Goal: Transaction & Acquisition: Book appointment/travel/reservation

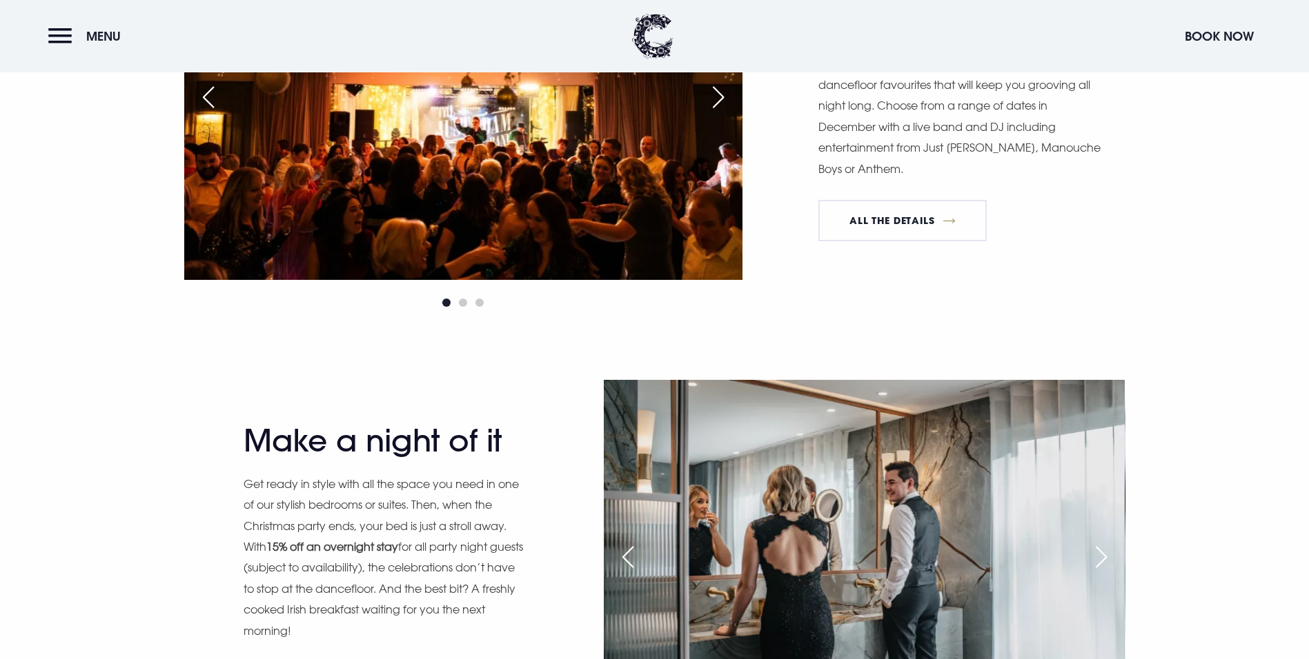
scroll to position [1311, 0]
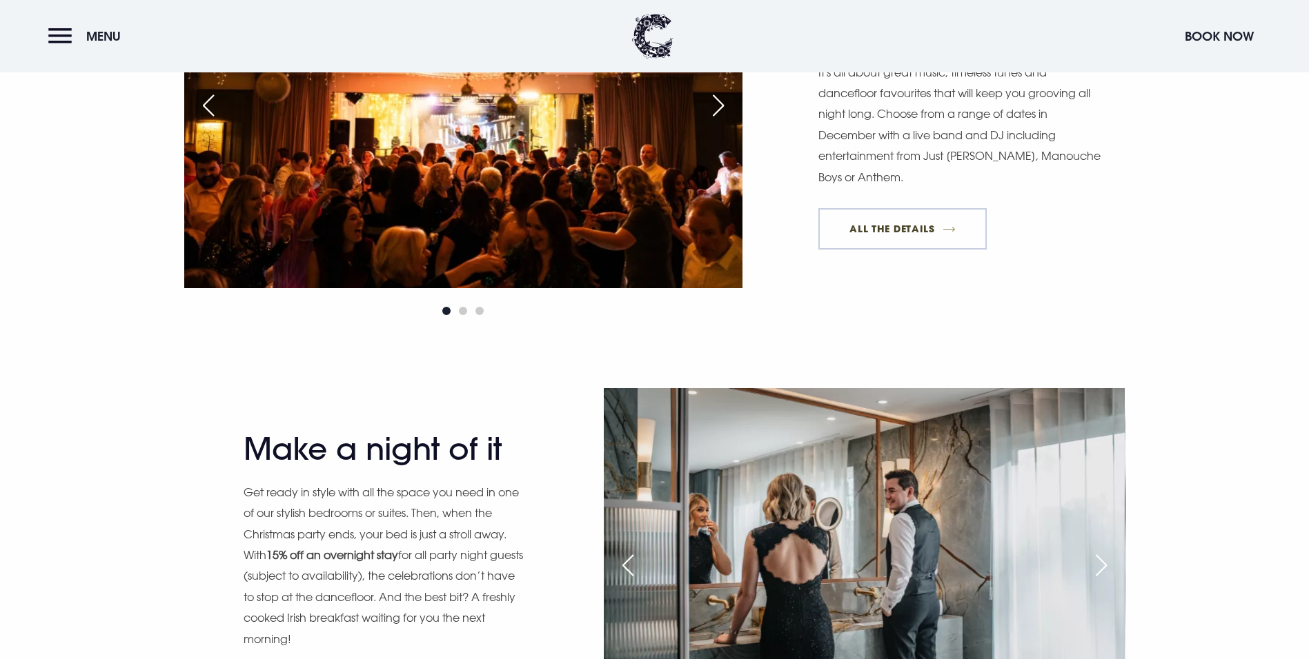
click at [904, 250] on link "All The Details" at bounding box center [902, 228] width 168 height 41
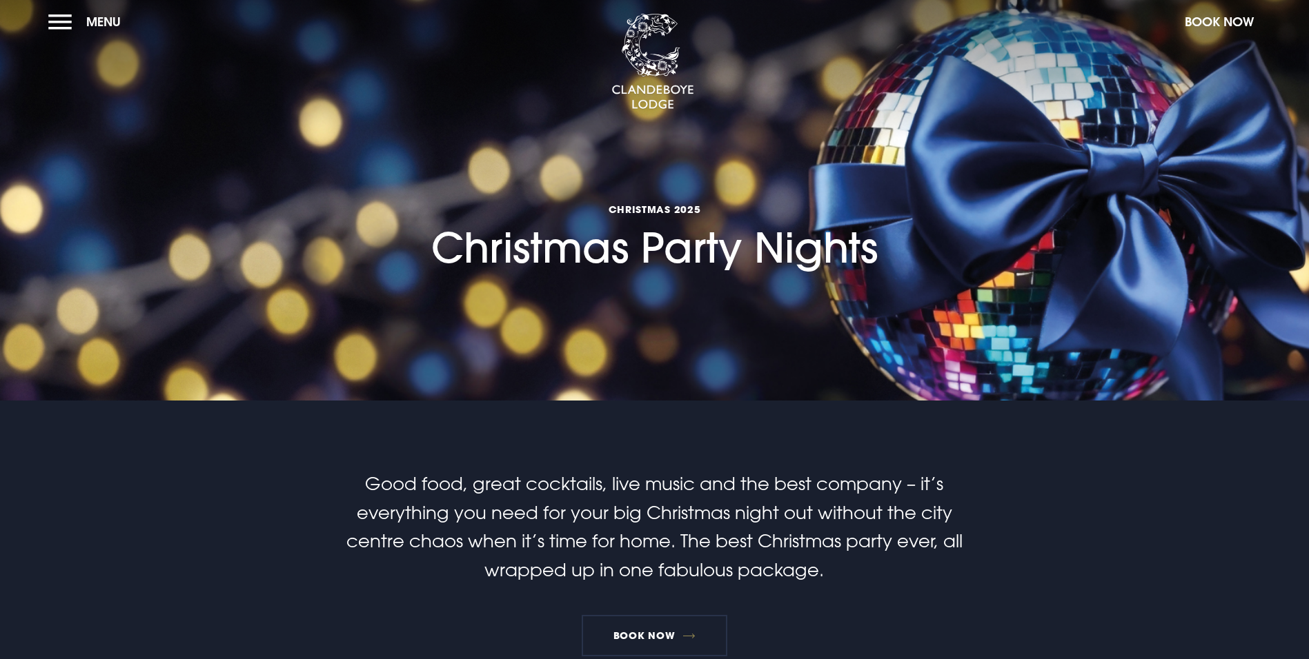
scroll to position [0, 0]
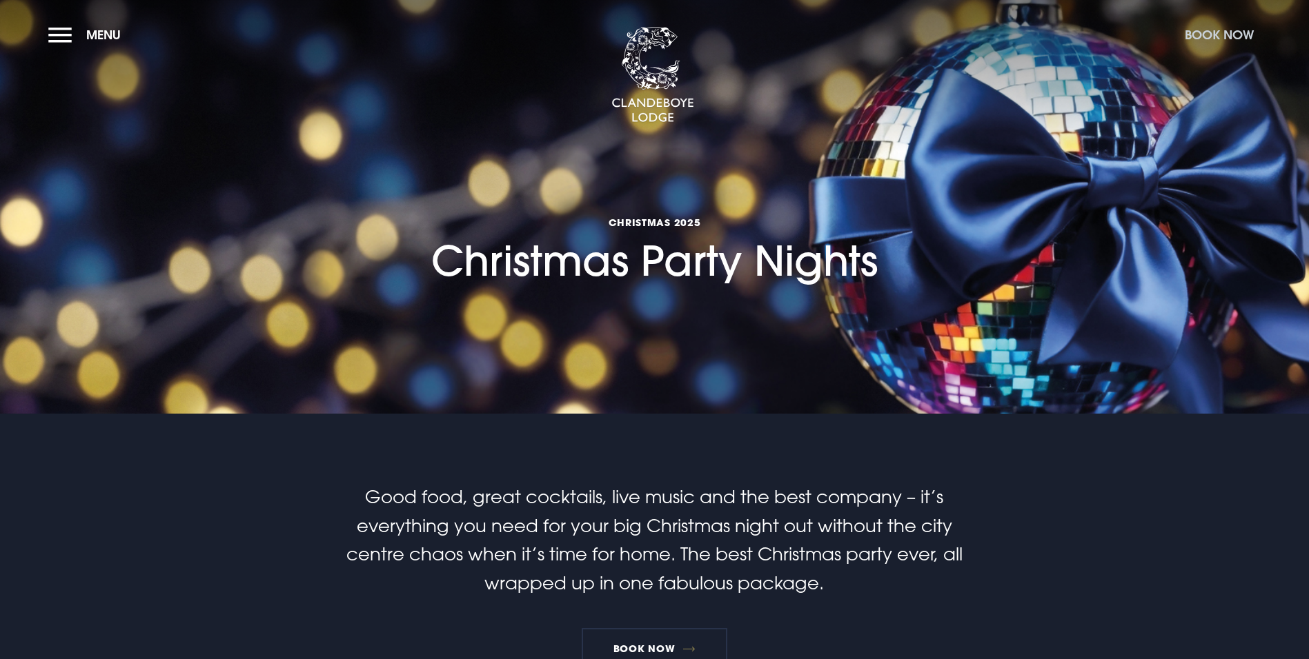
click at [1234, 34] on button "Book Now" at bounding box center [1218, 35] width 83 height 30
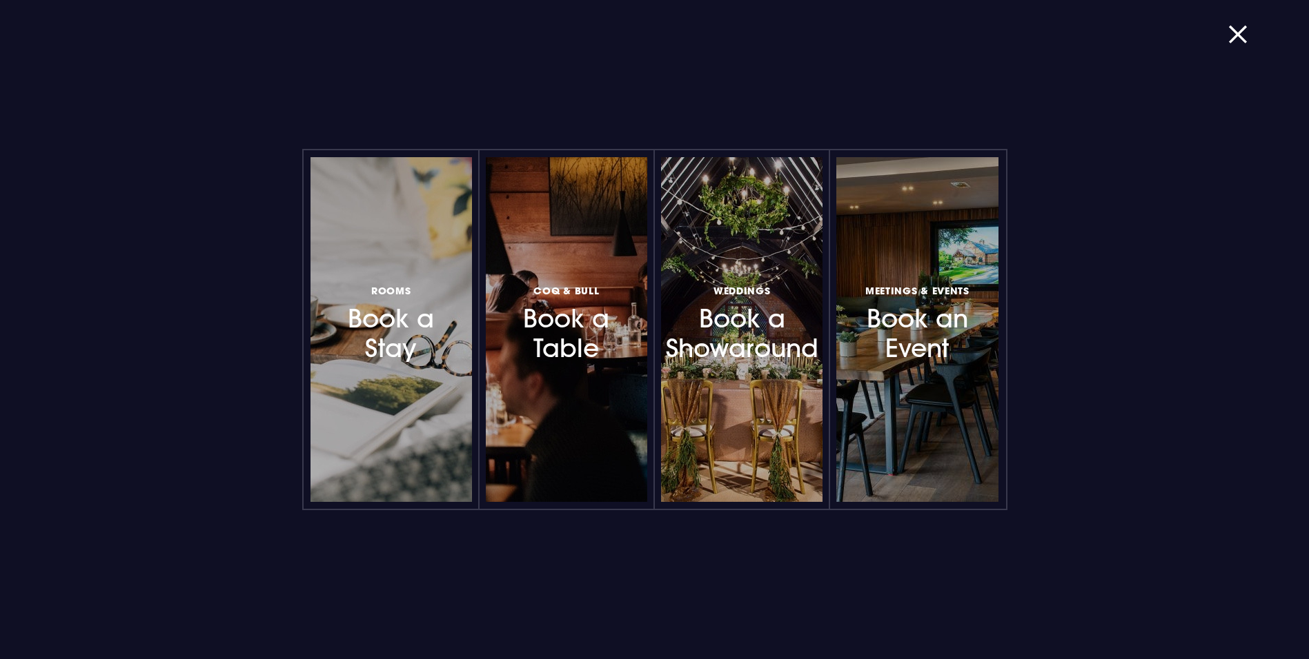
click at [426, 317] on h3 "Rooms Book a Stay" at bounding box center [391, 322] width 120 height 82
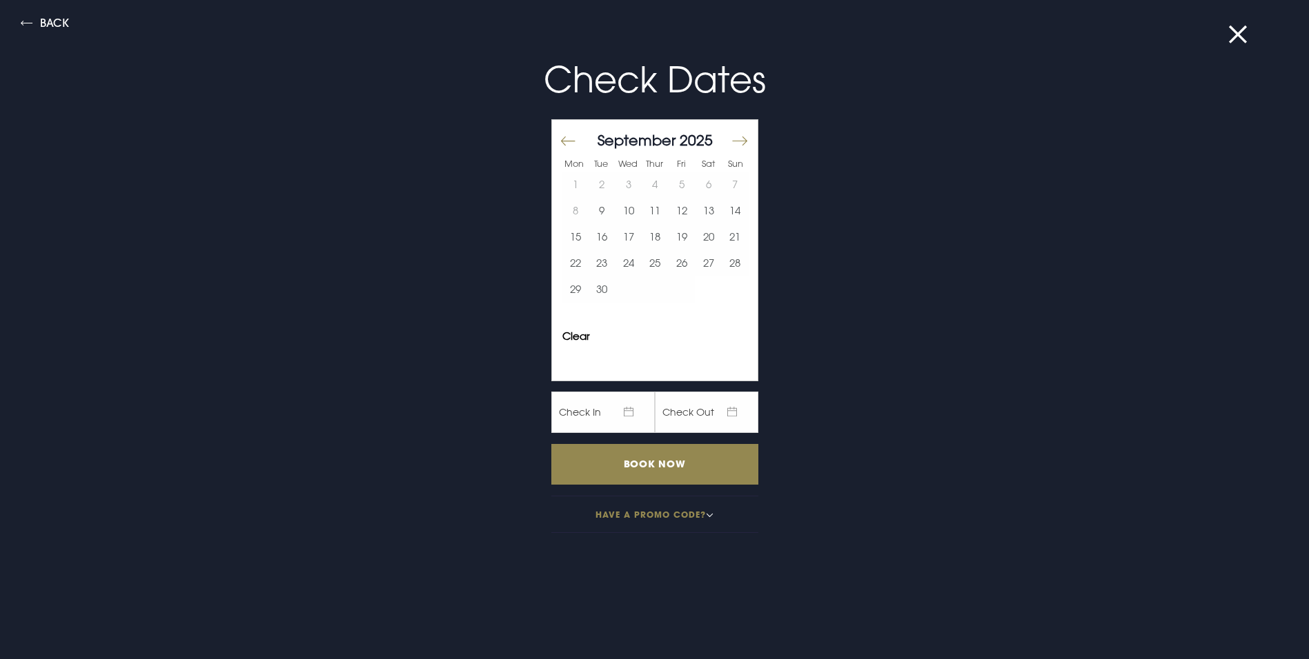
click at [619, 406] on span "Check In" at bounding box center [602, 412] width 103 height 41
click at [731, 139] on button "Move forward to switch to the next month." at bounding box center [738, 141] width 17 height 29
click at [673, 235] on button "19" at bounding box center [681, 237] width 27 height 26
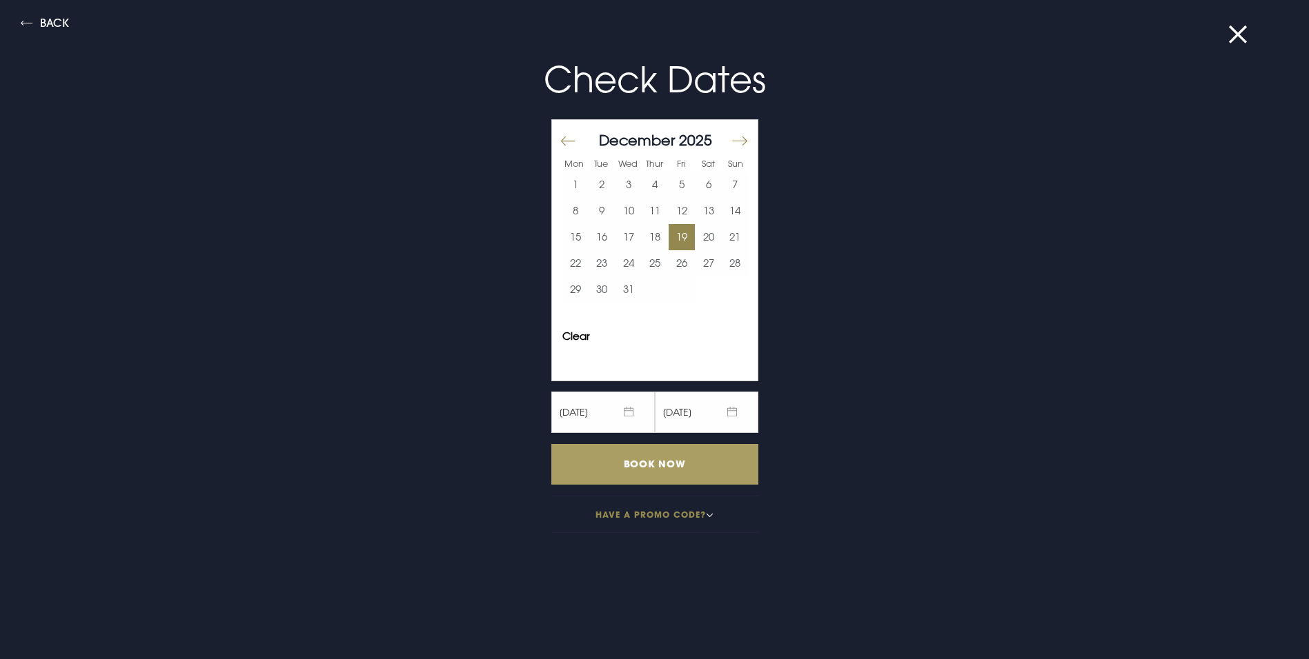
click at [618, 456] on input "Book Now" at bounding box center [654, 464] width 207 height 41
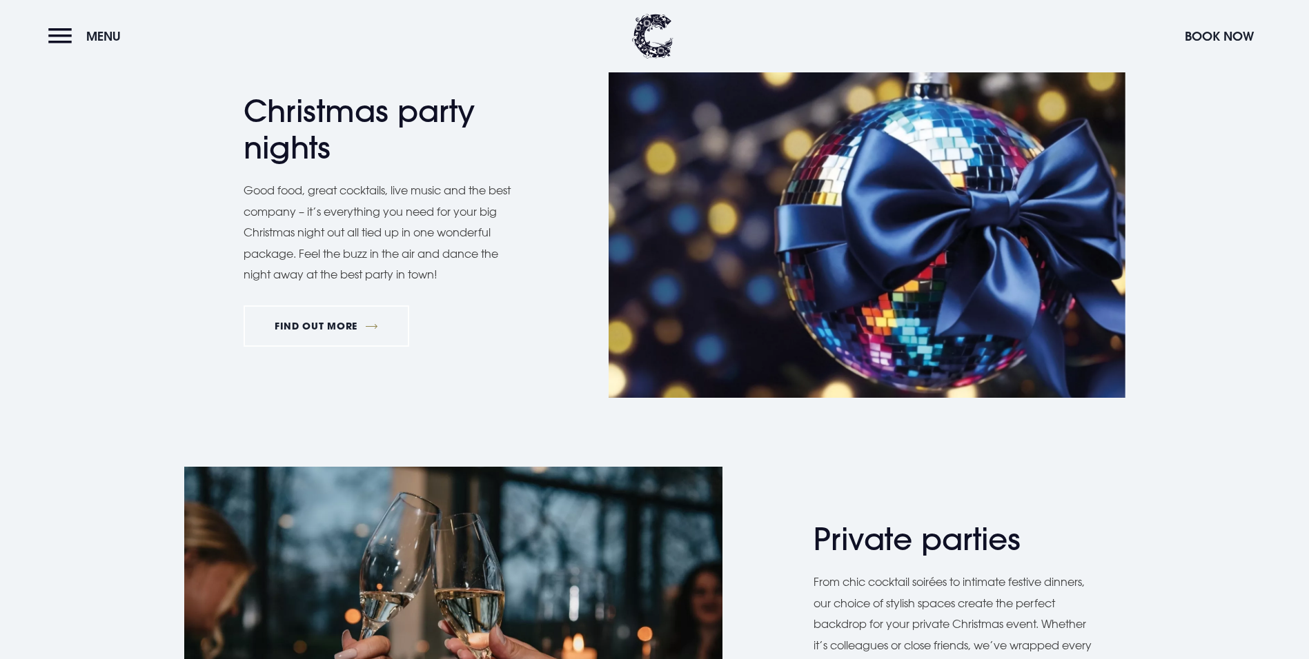
scroll to position [897, 0]
